Goal: Information Seeking & Learning: Learn about a topic

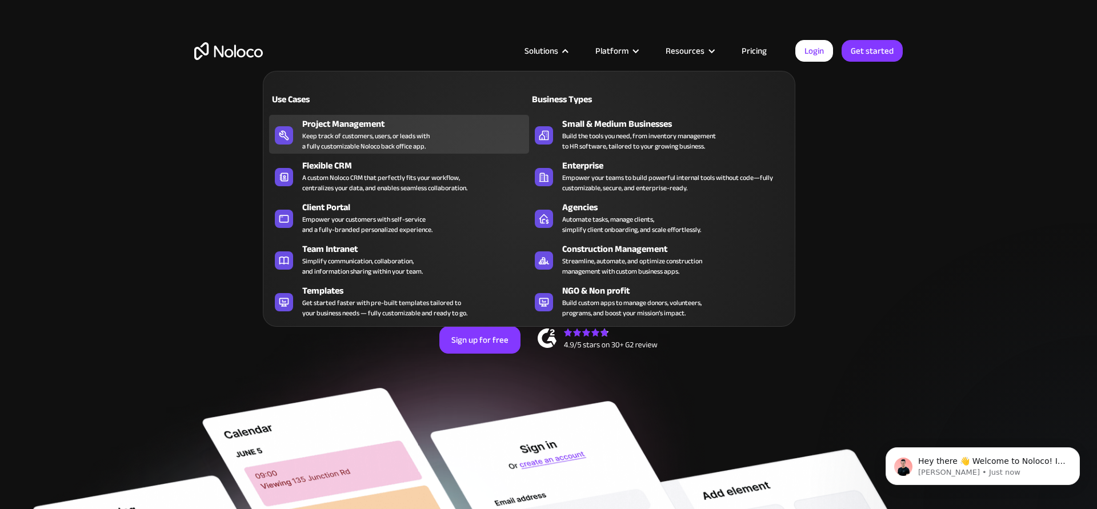
click at [368, 142] on div "Keep track of customers, users, or leads with a fully customizable Noloco back …" at bounding box center [365, 141] width 127 height 21
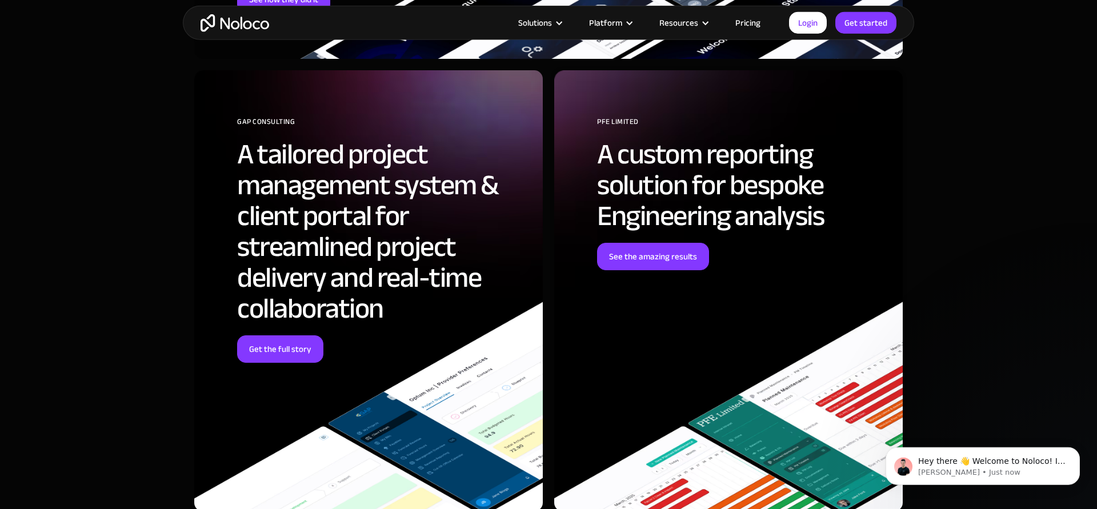
scroll to position [3489, 0]
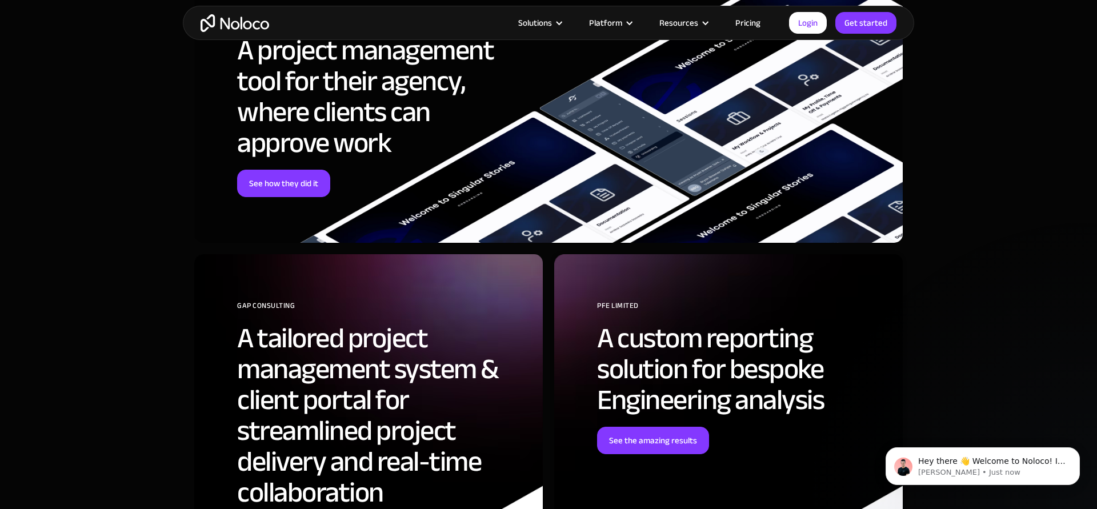
click at [987, 316] on section "These customers have transformed their project management with Noloco SIGNULAR …" at bounding box center [548, 285] width 1097 height 956
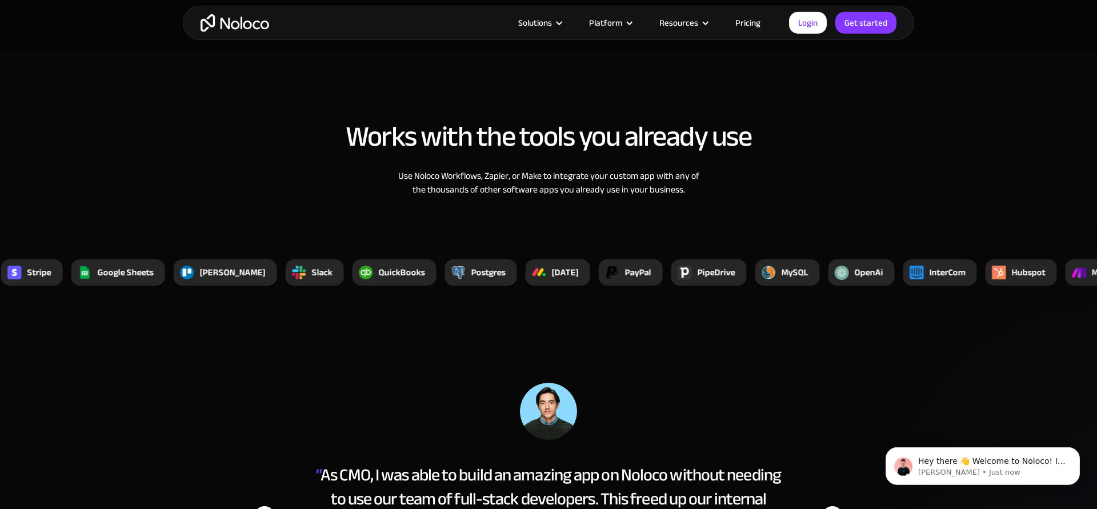
scroll to position [4377, 0]
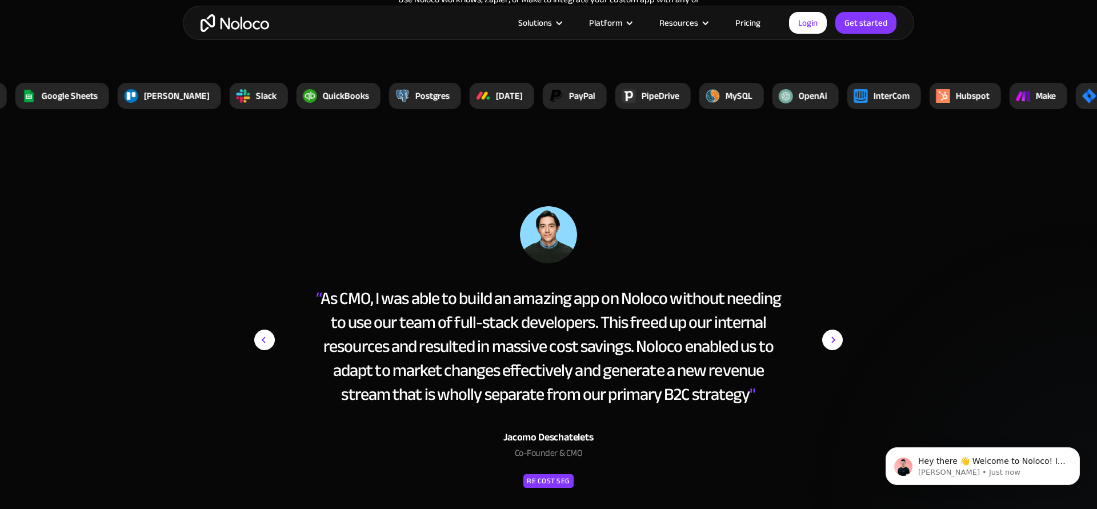
click at [985, 315] on section "“ As CMO, I was able to build an amazing app on Noloco without needing to use o…" at bounding box center [548, 364] width 1097 height 424
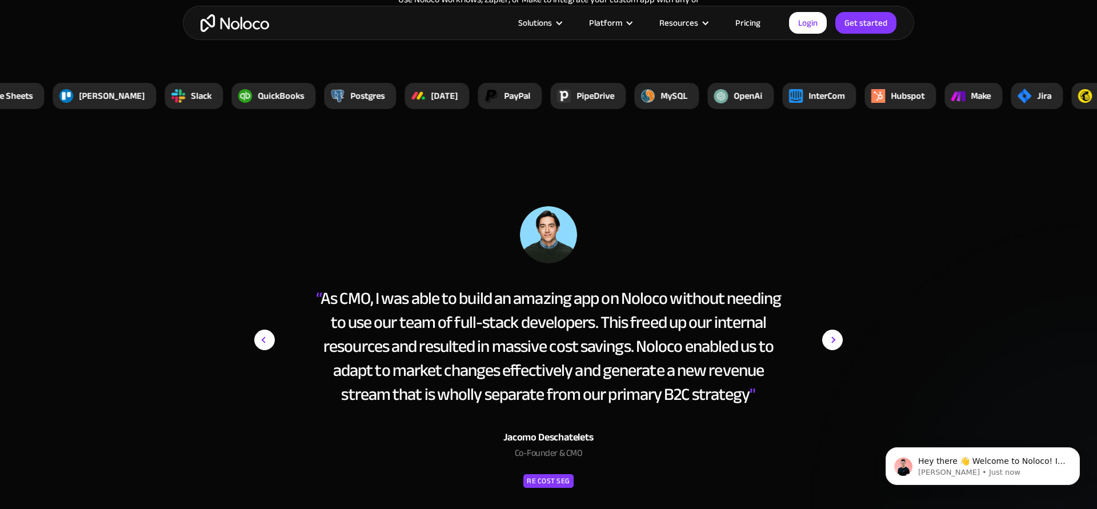
click at [950, 236] on section "“ As CMO, I was able to build an amazing app on Noloco without needing to use o…" at bounding box center [548, 364] width 1097 height 424
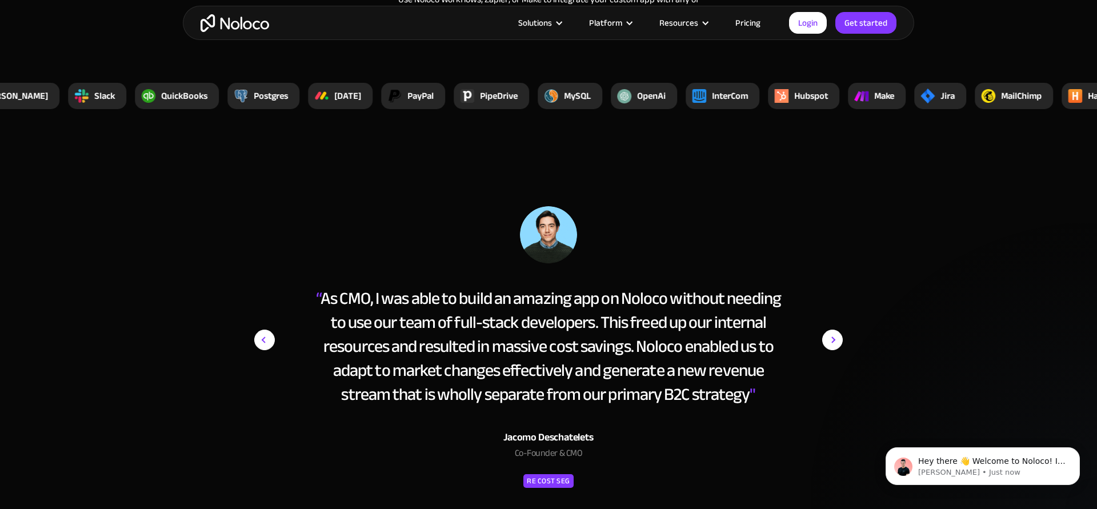
drag, startPoint x: 907, startPoint y: 149, endPoint x: 947, endPoint y: 253, distance: 111.9
click at [947, 152] on section "Works with the tools you already use Use Noloco Workflows, Zapier, or Make to i…" at bounding box center [548, 14] width 1097 height 276
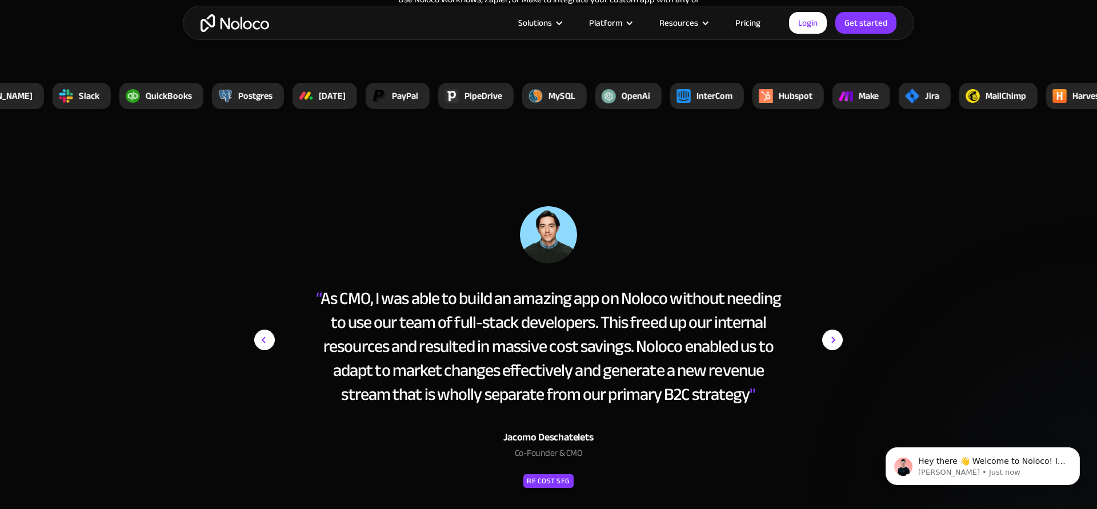
click at [940, 232] on section "“ As CMO, I was able to build an amazing app on Noloco without needing to use o…" at bounding box center [548, 364] width 1097 height 424
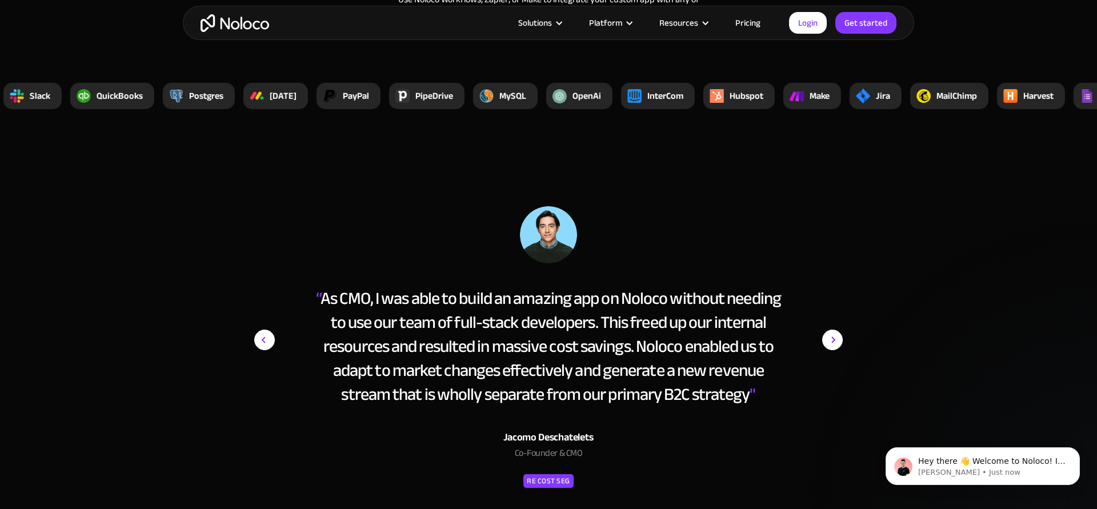
drag, startPoint x: 773, startPoint y: 67, endPoint x: 888, endPoint y: 277, distance: 239.0
click at [888, 152] on section "Works with the tools you already use Use Noloco Workflows, Zapier, or Make to i…" at bounding box center [548, 14] width 1097 height 276
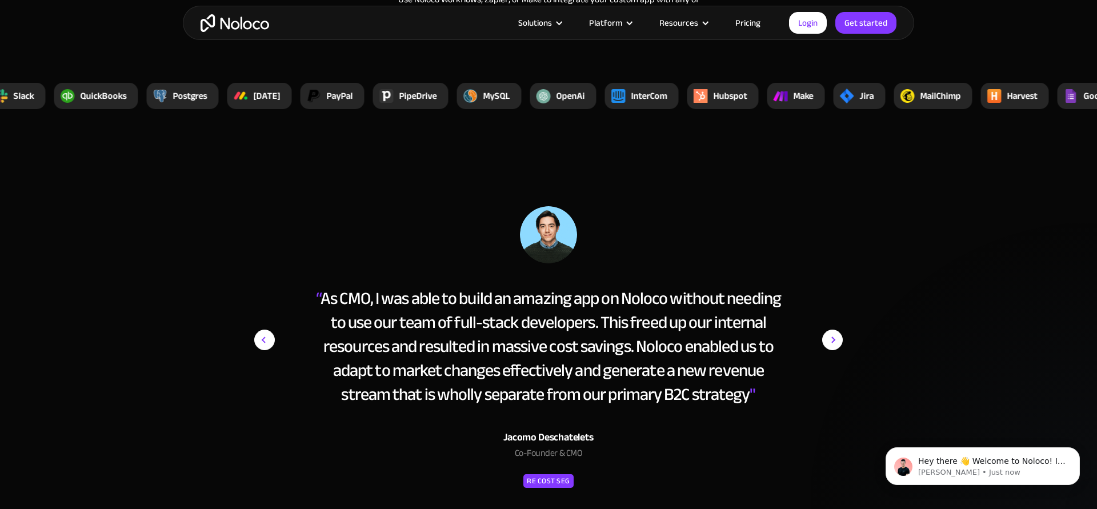
click at [899, 242] on div "“ As CMO, I was able to build an amazing app on Noloco without needing to use o…" at bounding box center [549, 359] width 720 height 307
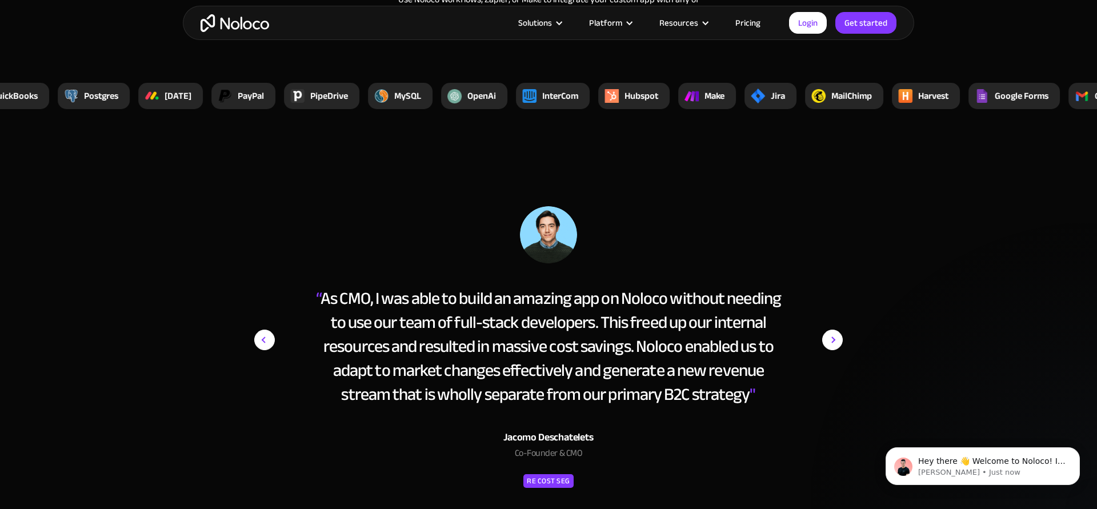
click at [939, 242] on section "“ As CMO, I was able to build an amazing app on Noloco without needing to use o…" at bounding box center [548, 364] width 1097 height 424
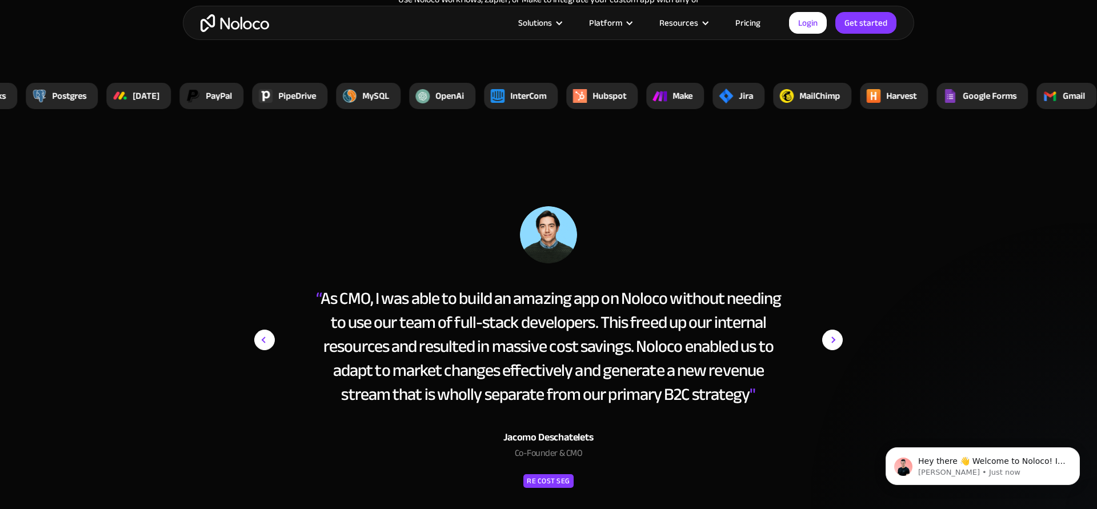
click at [937, 308] on section "“ As CMO, I was able to build an amazing app on Noloco without needing to use o…" at bounding box center [548, 364] width 1097 height 424
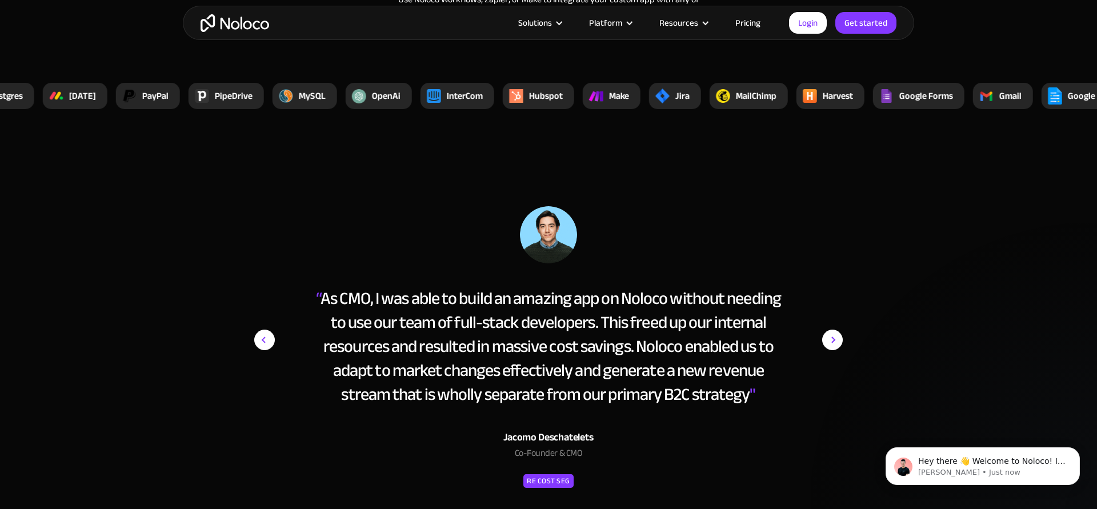
click at [939, 290] on section "“ As CMO, I was able to build an amazing app on Noloco without needing to use o…" at bounding box center [548, 364] width 1097 height 424
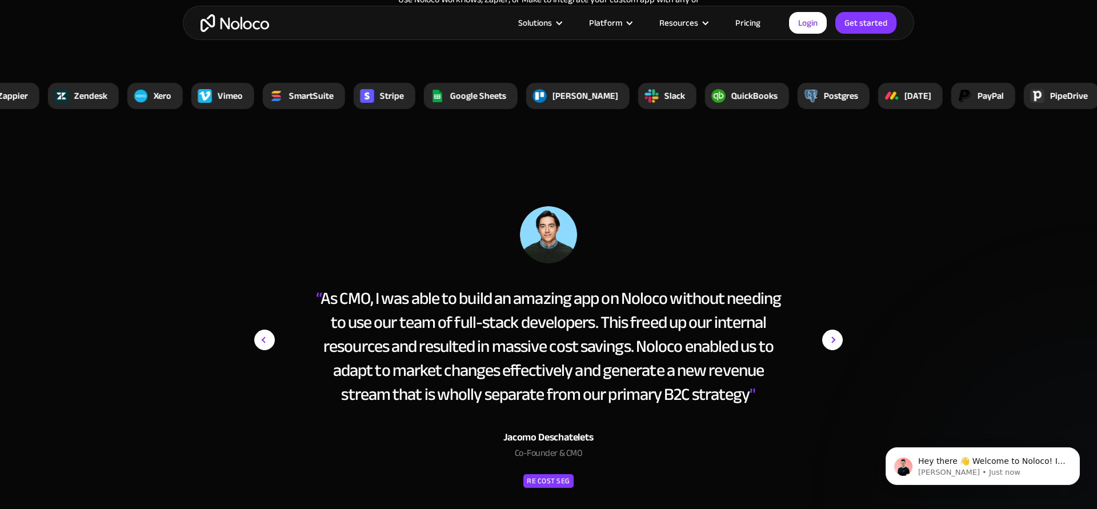
click at [891, 282] on div "“ As CMO, I was able to build an amazing app on Noloco without needing to use o…" at bounding box center [549, 359] width 720 height 307
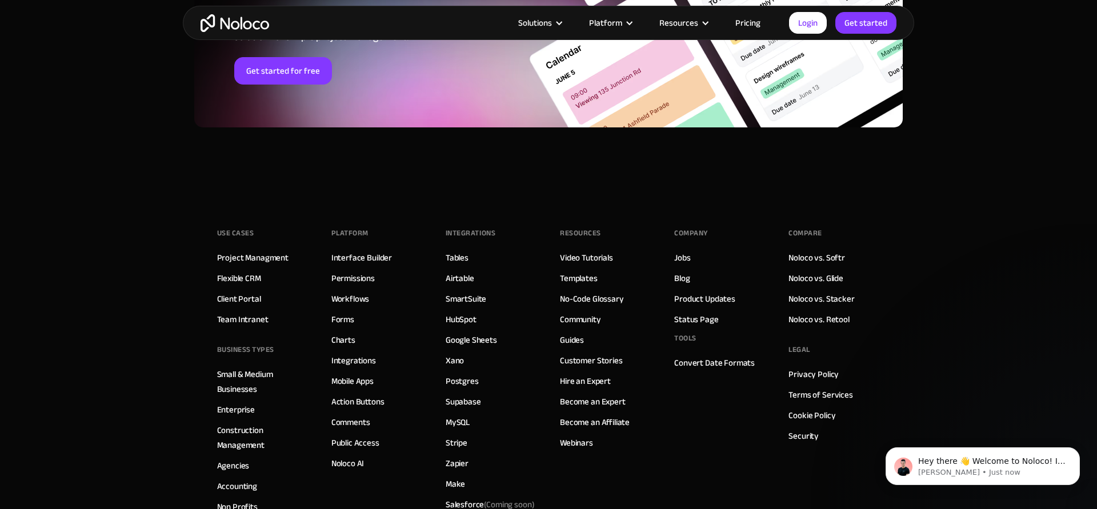
scroll to position [5237, 0]
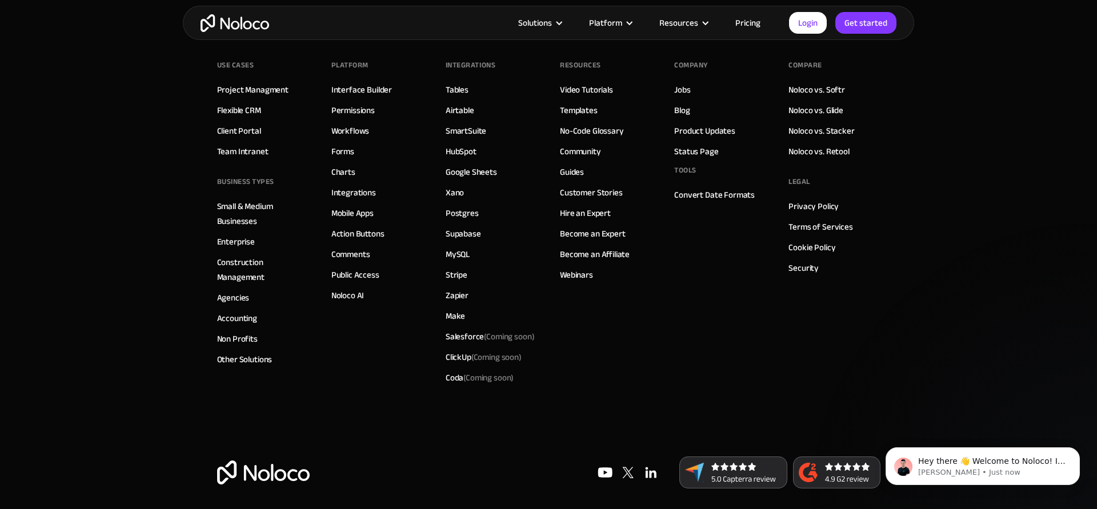
click at [698, 347] on div "Company Jobs Blog Product Updates Status Page Tools Convert Date Formats" at bounding box center [719, 222] width 91 height 331
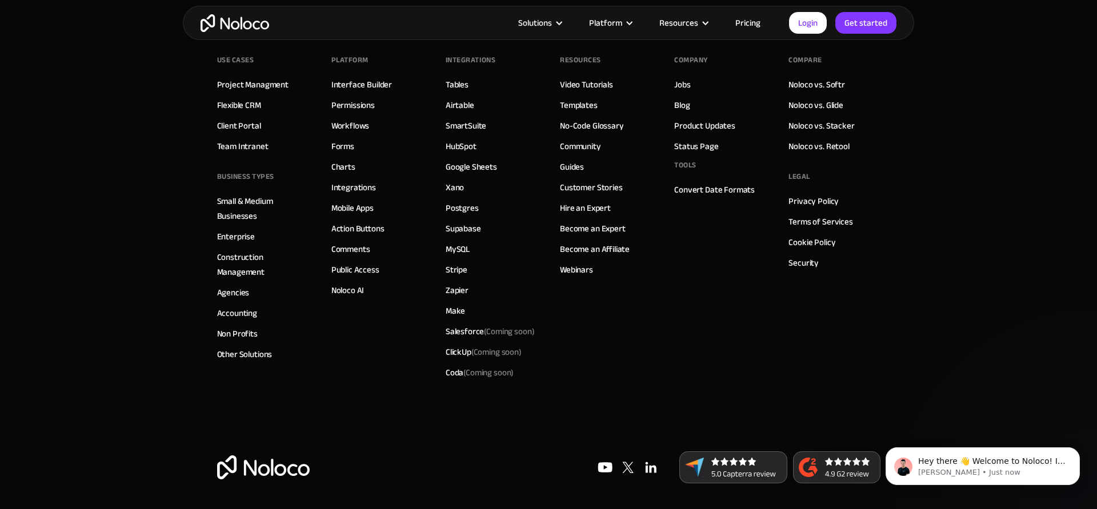
scroll to position [5245, 0]
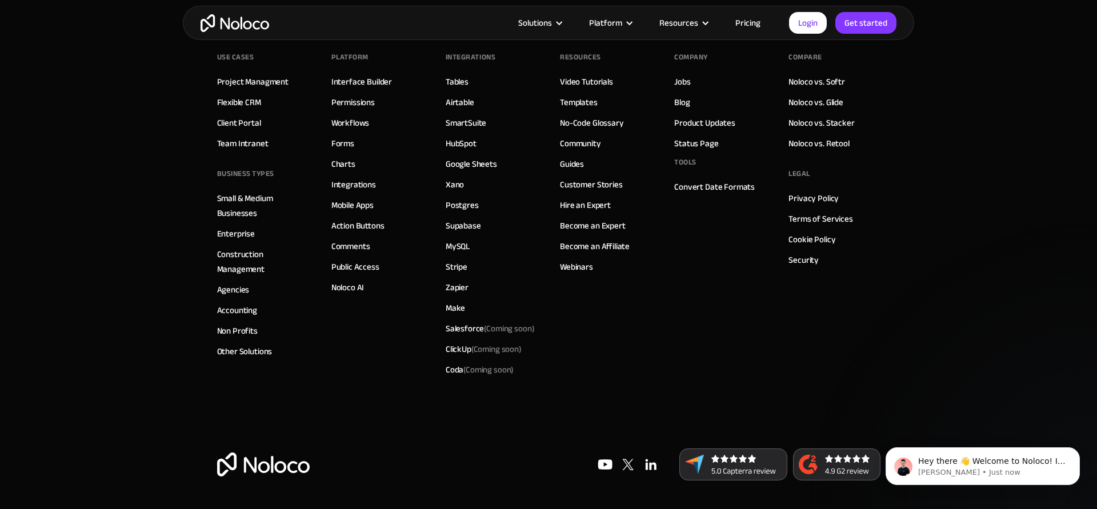
click at [643, 340] on div "Resources Video Tutorials Templates No-Code Glossary Community Guides Customer …" at bounding box center [605, 214] width 91 height 331
click at [960, 181] on footer "Use Cases Project Managment Flexible CRM Client Portal Team Intranet BUSINESS T…" at bounding box center [548, 261] width 1097 height 495
click at [573, 159] on link "Guides" at bounding box center [572, 164] width 24 height 15
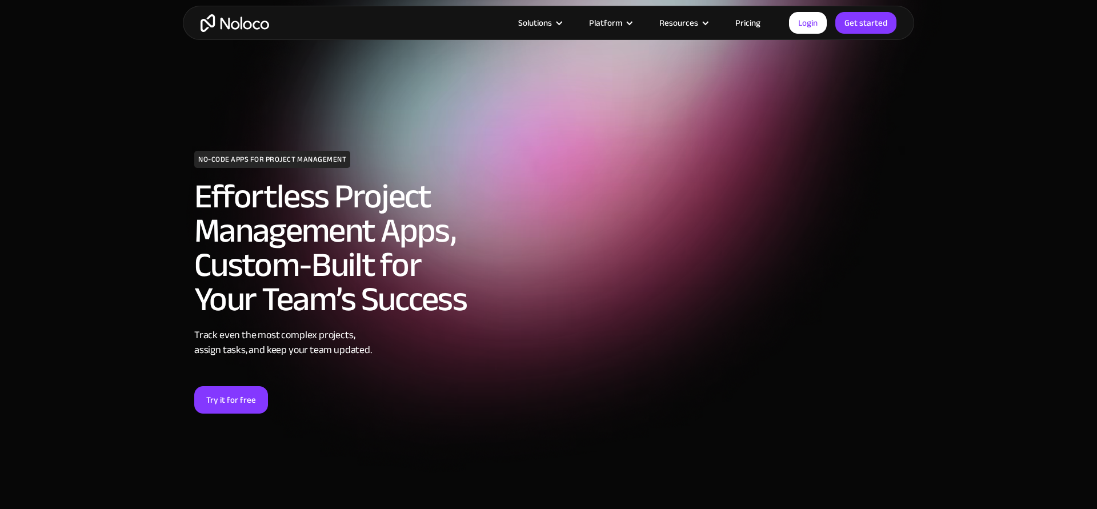
scroll to position [4400, 0]
